Goal: Complete application form

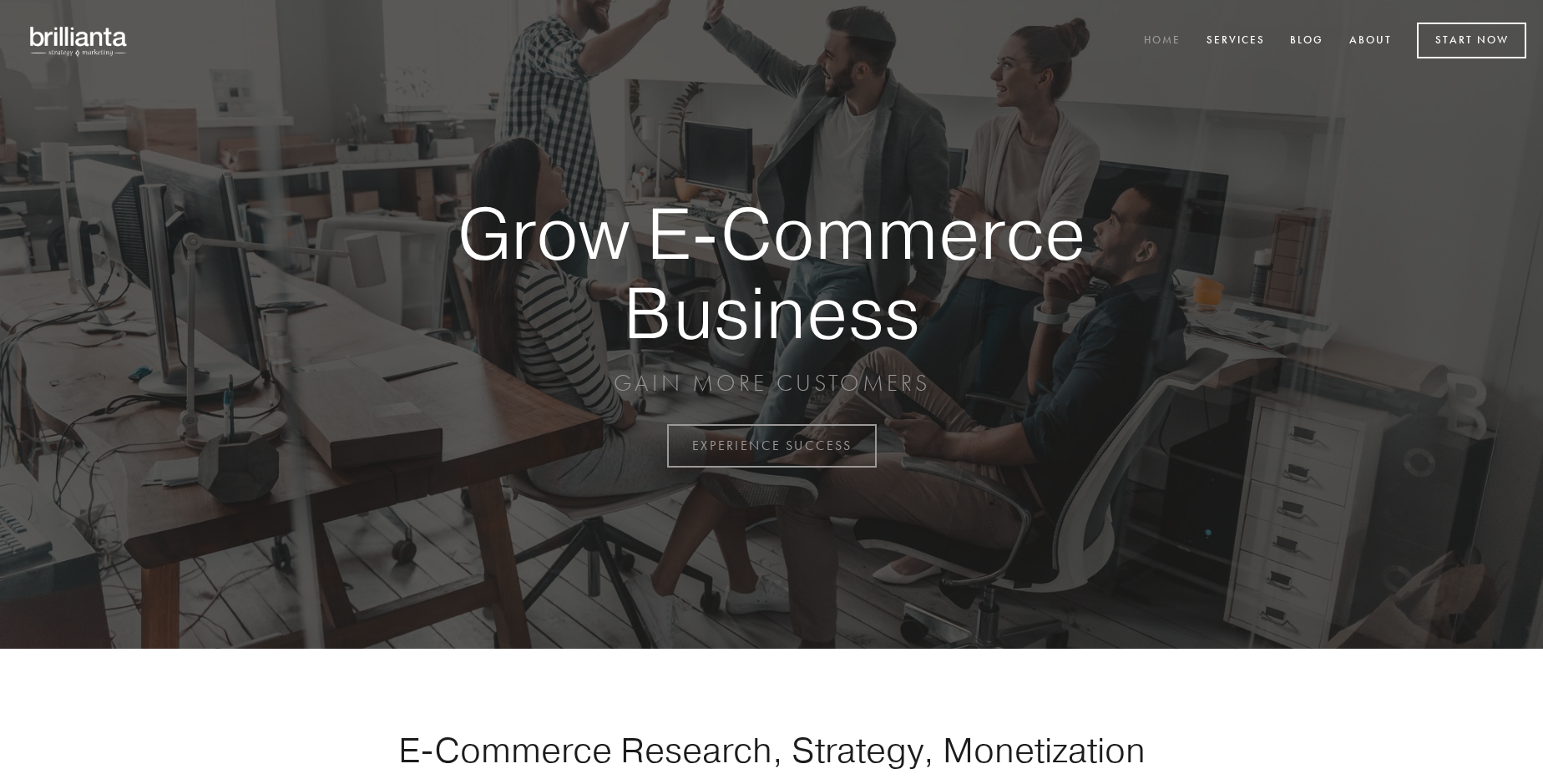
scroll to position [4377, 0]
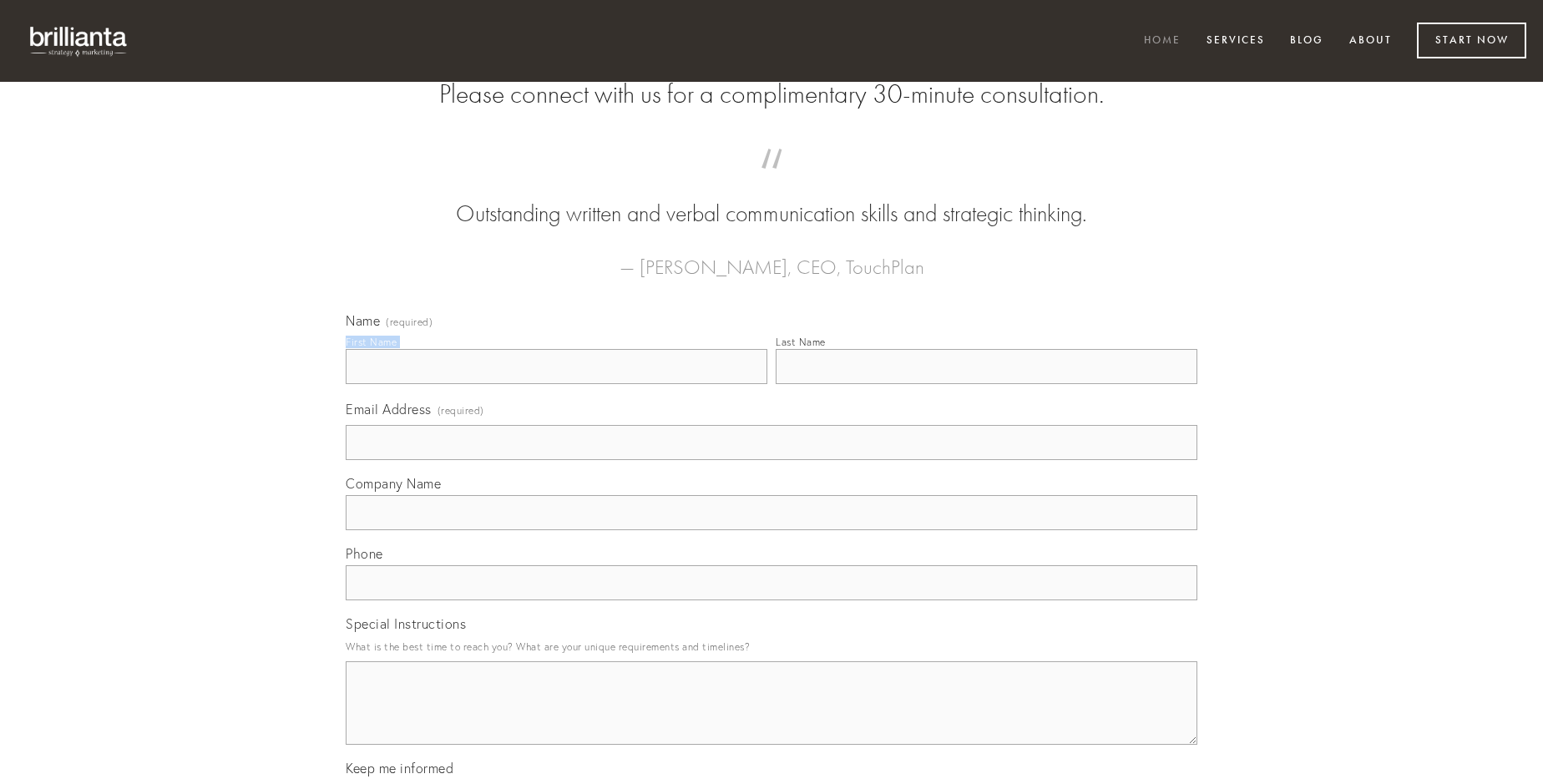
type input "[PERSON_NAME]"
click at [986, 384] on input "Last Name" at bounding box center [986, 367] width 421 height 35
type input "[PERSON_NAME]"
click at [772, 460] on input "Email Address (required)" at bounding box center [772, 442] width 852 height 35
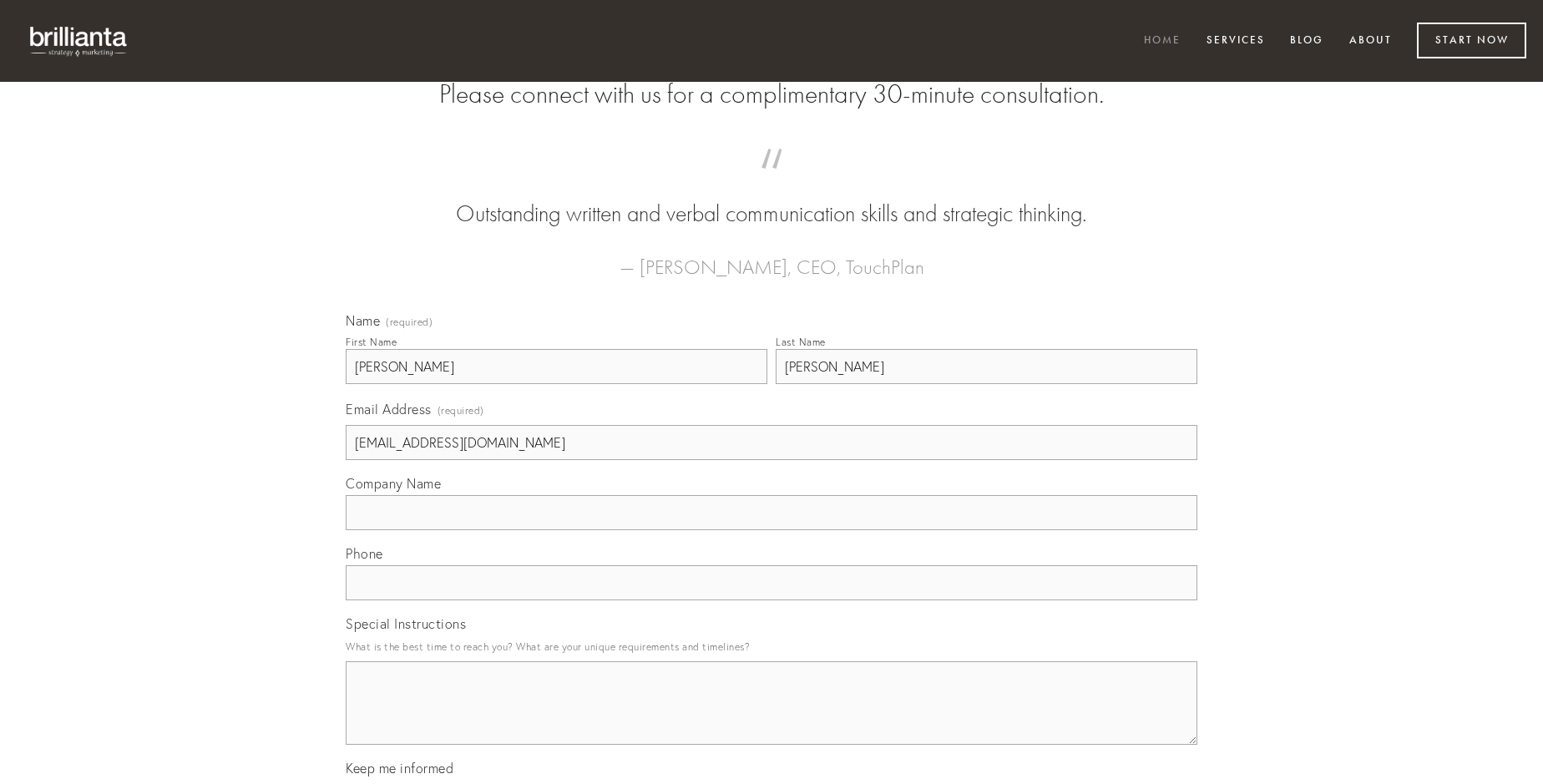
type input "[EMAIL_ADDRESS][DOMAIN_NAME]"
click at [772, 530] on input "Company Name" at bounding box center [772, 513] width 852 height 35
type input "valde"
click at [772, 601] on input "text" at bounding box center [772, 583] width 852 height 35
click at [772, 718] on textarea "Special Instructions" at bounding box center [772, 704] width 852 height 84
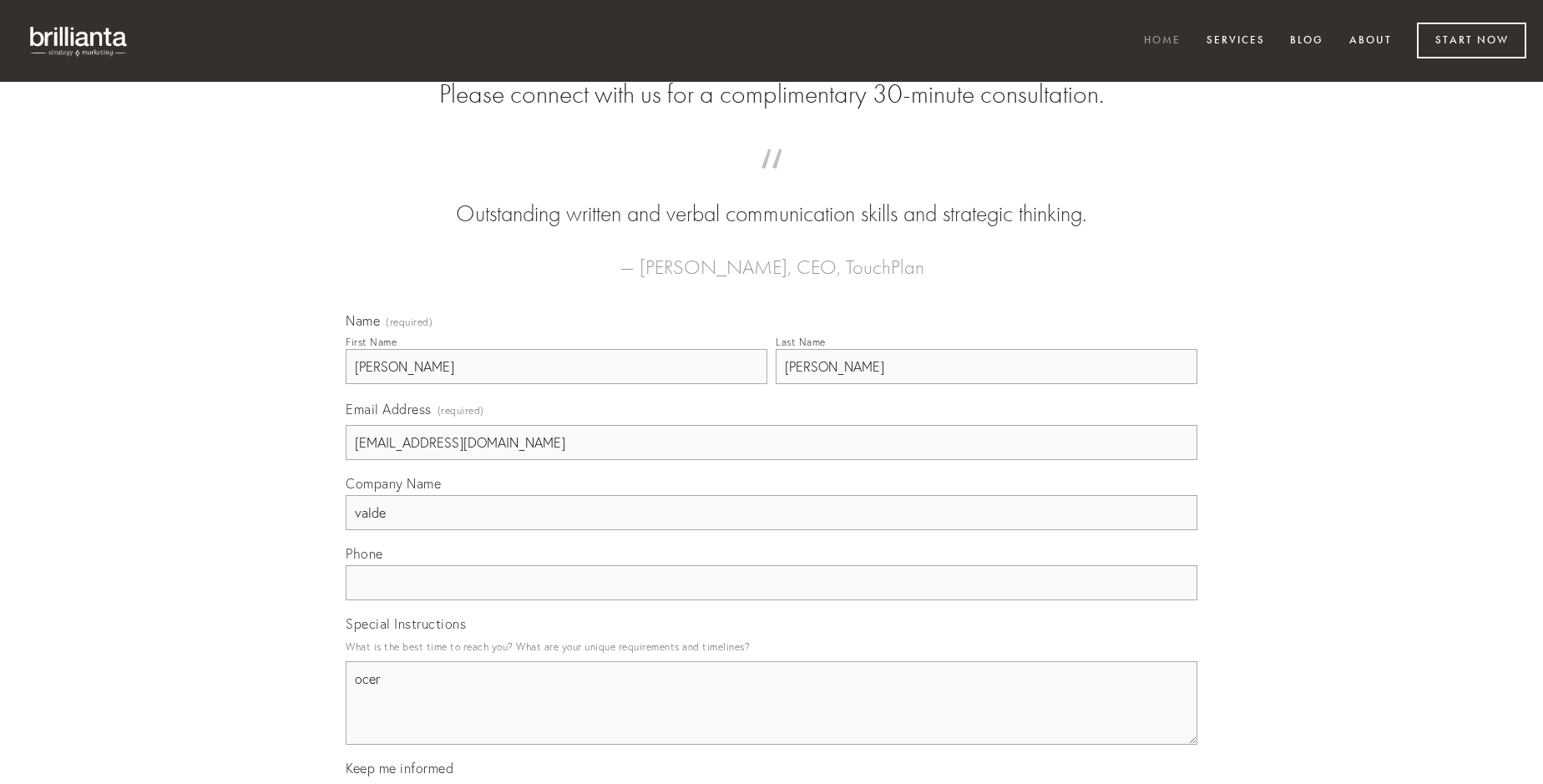
type textarea "ocer"
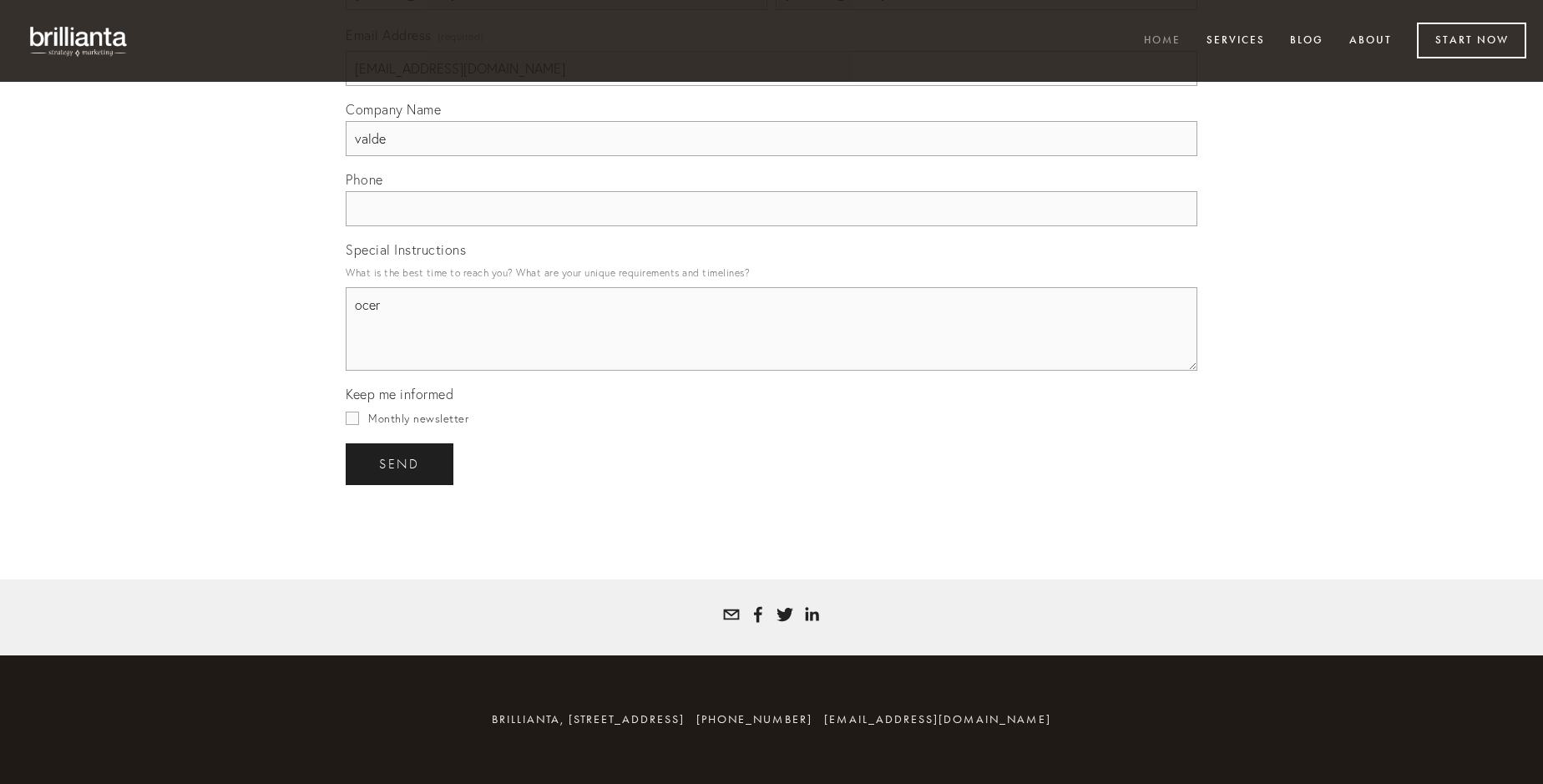
click at [400, 463] on span "send" at bounding box center [400, 464] width 41 height 15
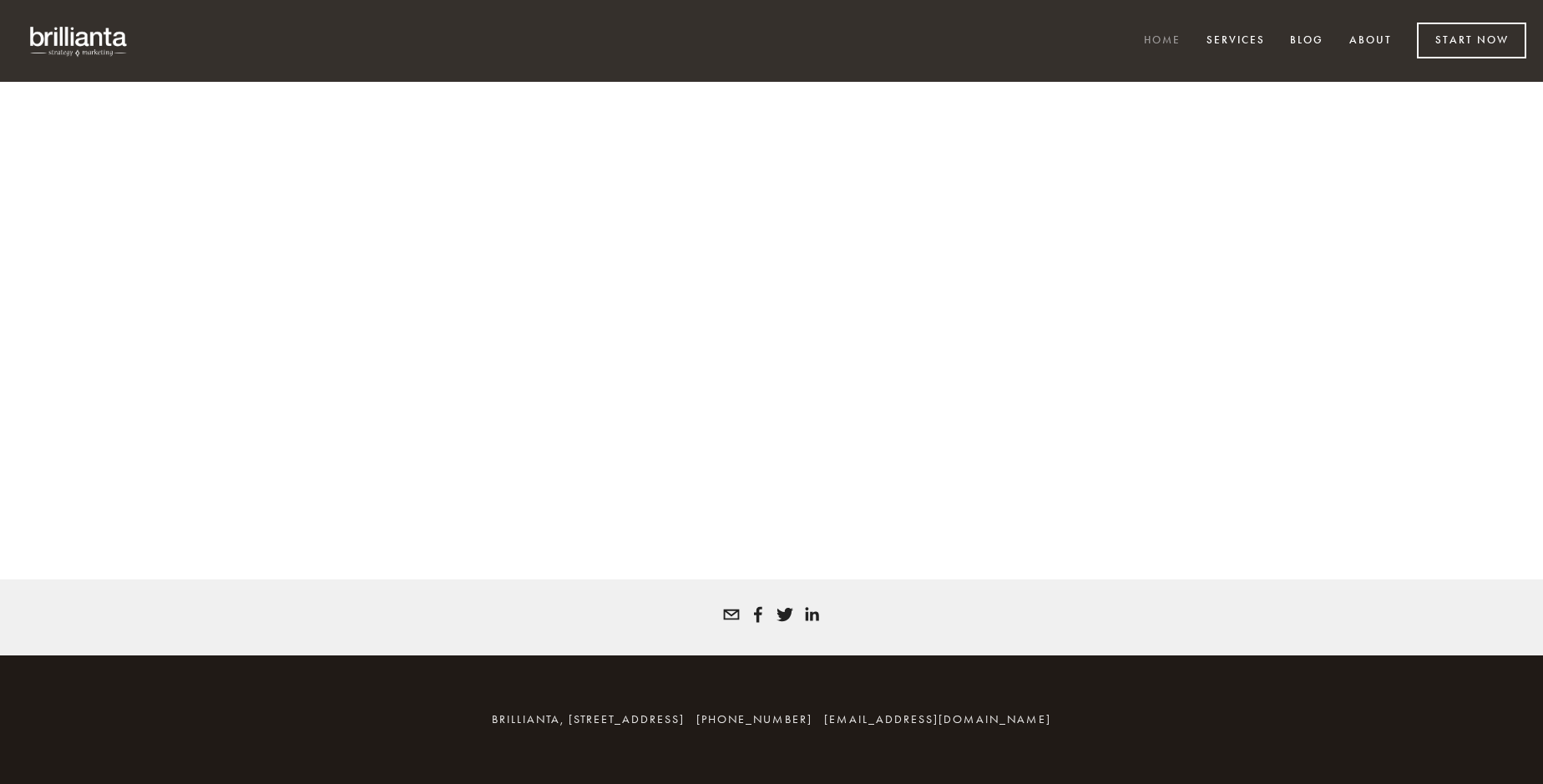
scroll to position [4355, 0]
